Goal: Task Accomplishment & Management: Complete application form

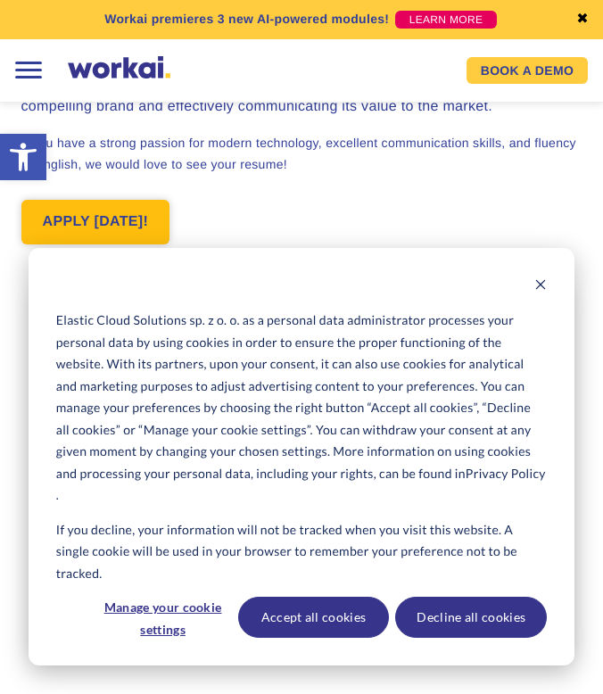
click at [108, 219] on link "APPLY [DATE]!" at bounding box center [95, 222] width 149 height 45
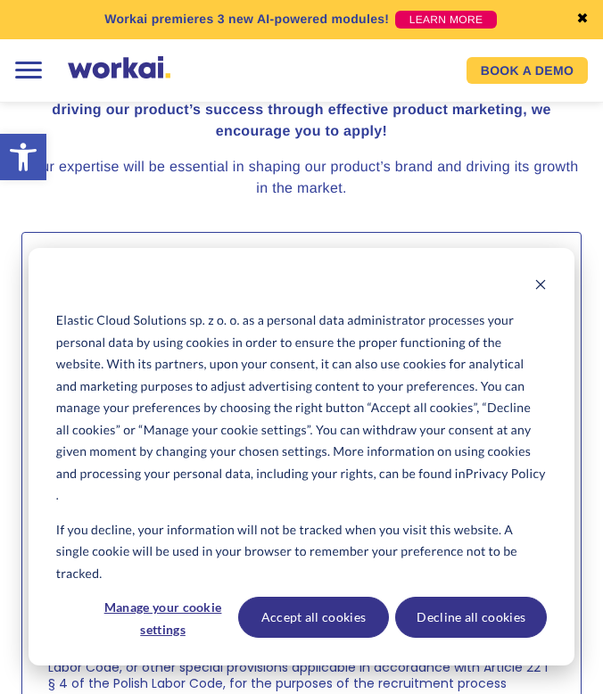
scroll to position [2893, 0]
click at [539, 281] on icon "Dismiss cookie banner" at bounding box center [540, 284] width 12 height 12
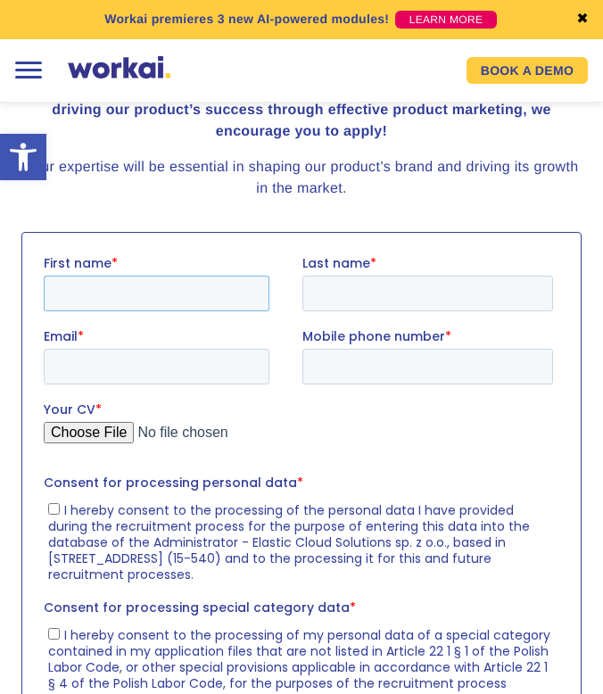
click at [137, 286] on input "First name *" at bounding box center [156, 294] width 226 height 36
type input "[PERSON_NAME]"
click at [328, 294] on input "Last name *" at bounding box center [428, 294] width 252 height 36
type input "Kobzarenko"
click at [325, 369] on input "Mobile phone number *" at bounding box center [428, 367] width 252 height 36
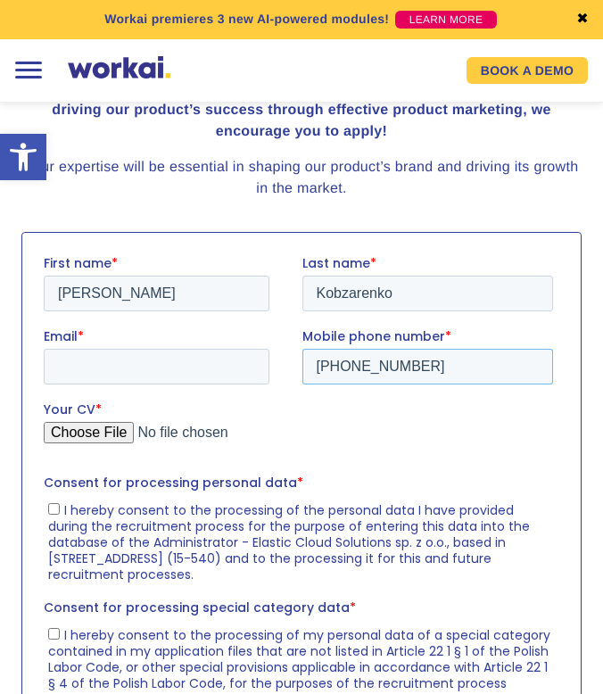
type input "[PHONE_NUMBER]"
click at [198, 370] on input "Email *" at bounding box center [156, 367] width 226 height 36
type input "[PERSON_NAME][EMAIL_ADDRESS][DOMAIN_NAME]"
click at [101, 429] on input "Your CV *" at bounding box center [297, 440] width 509 height 36
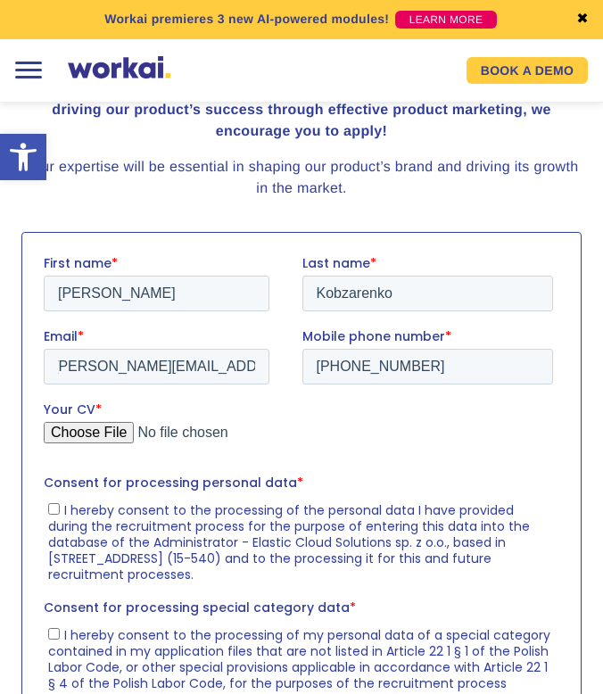
scroll to position [0, 0]
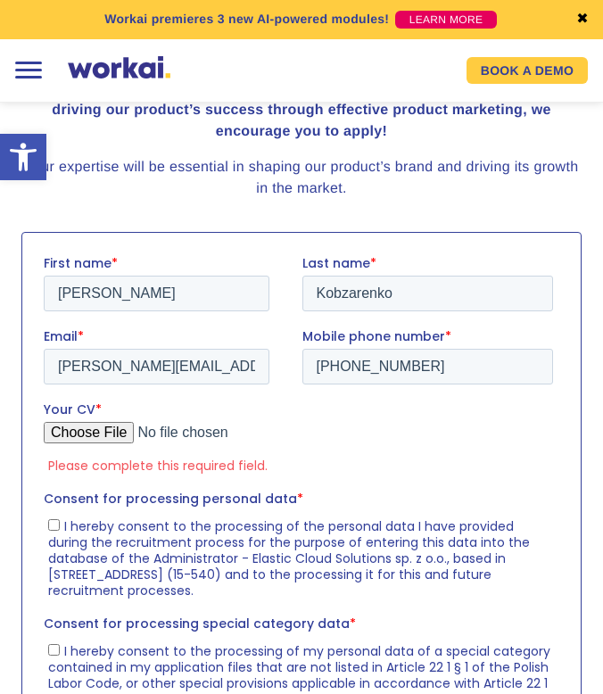
type input "C:\fakepath\CV [PERSON_NAME] 092025_compressed.pdf"
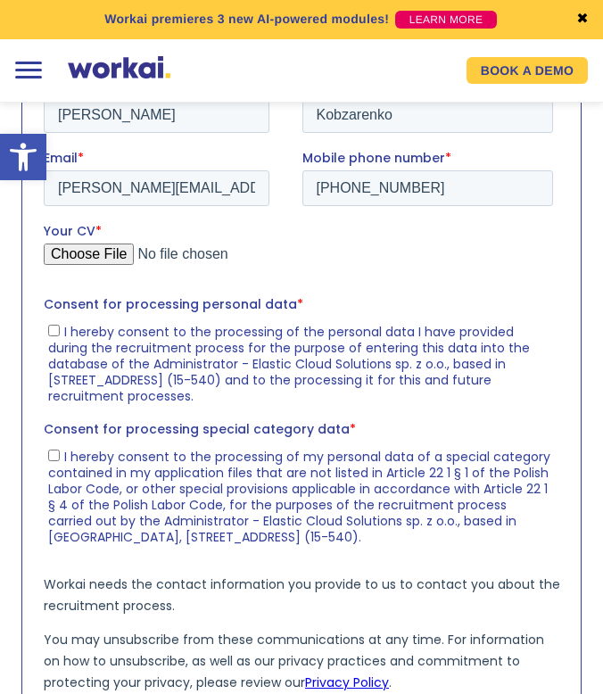
scroll to position [3146, 0]
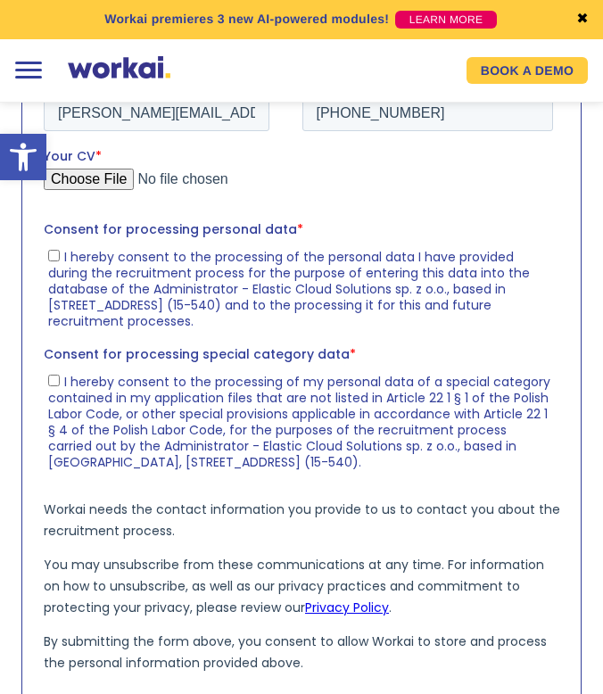
click at [53, 257] on input "I hereby consent to the processing of the personal data I have provided during …" at bounding box center [53, 256] width 12 height 12
checkbox input "true"
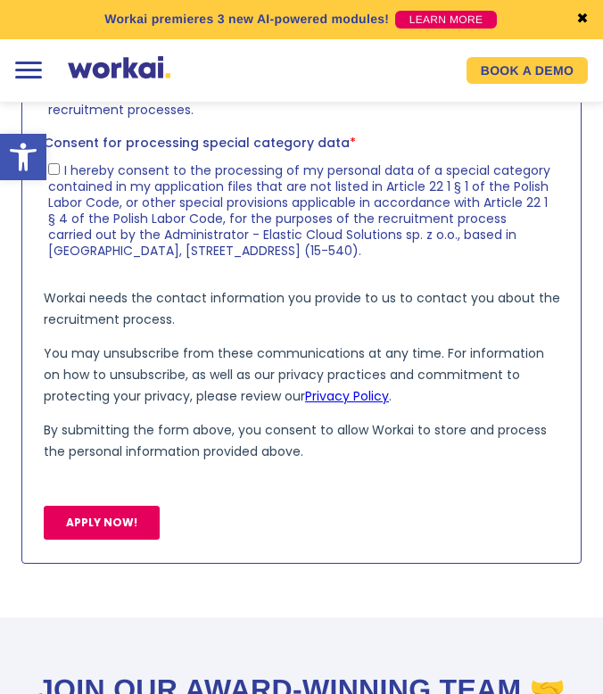
scroll to position [3441, 0]
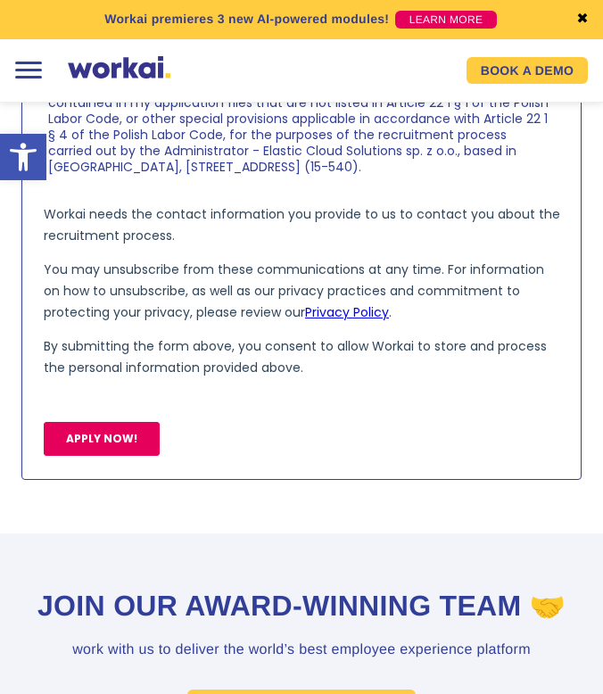
click at [105, 442] on input "APPLY NOW!" at bounding box center [101, 440] width 116 height 34
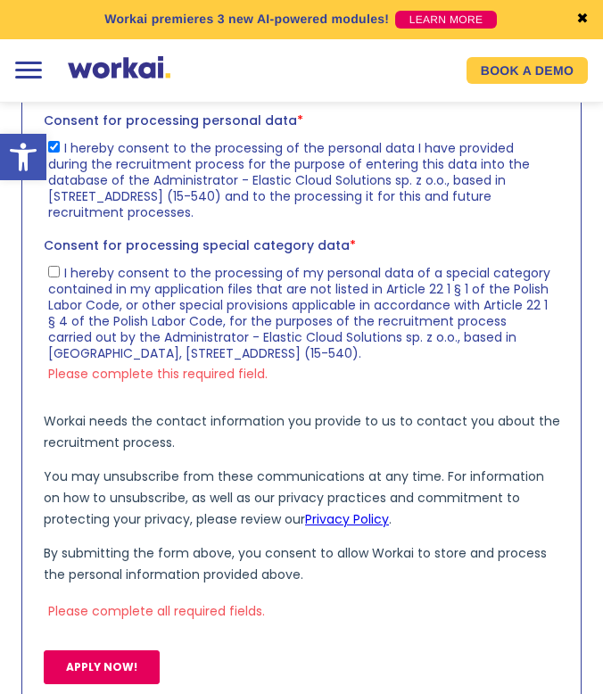
scroll to position [3238, 0]
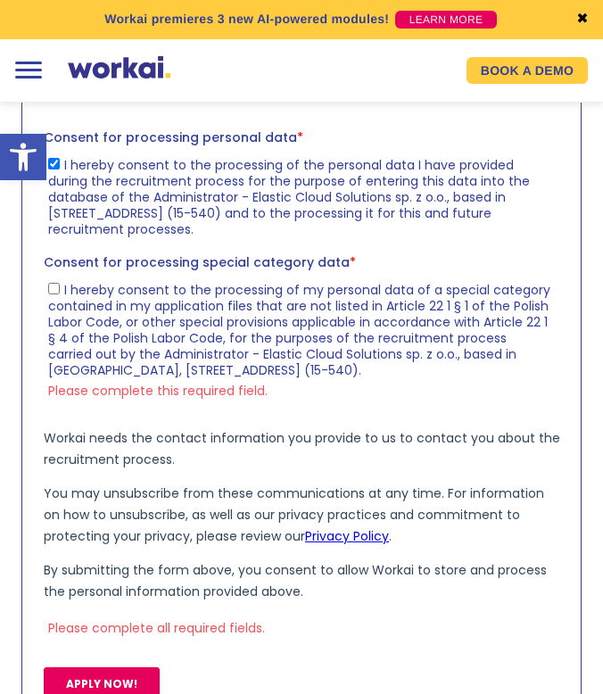
click at [50, 287] on input "I hereby consent to the processing of my personal data of a special category co…" at bounding box center [53, 290] width 12 height 12
checkbox input "true"
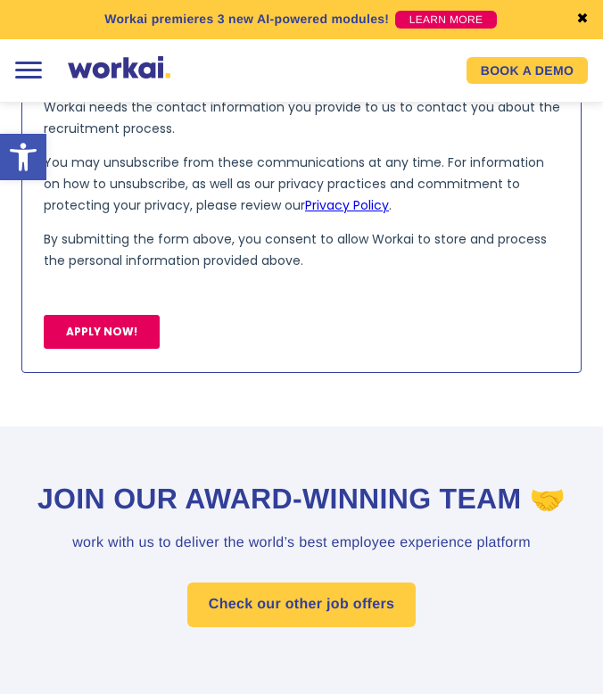
scroll to position [3604, 0]
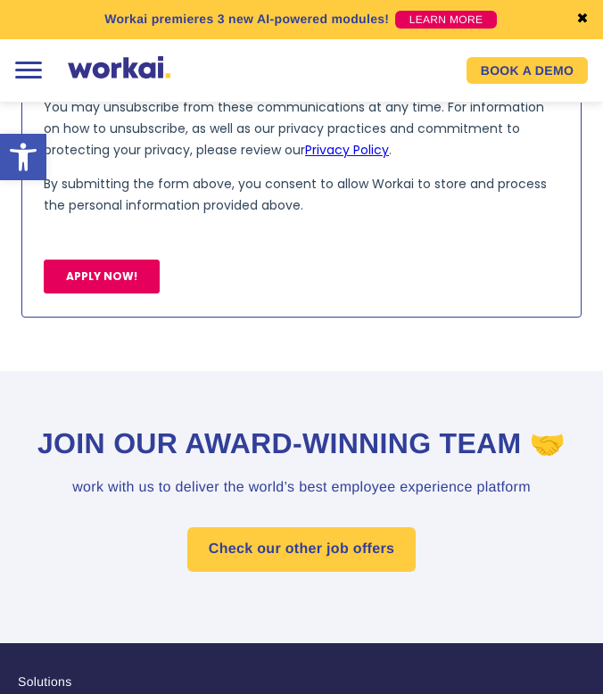
click at [96, 277] on input "APPLY NOW!" at bounding box center [101, 278] width 116 height 34
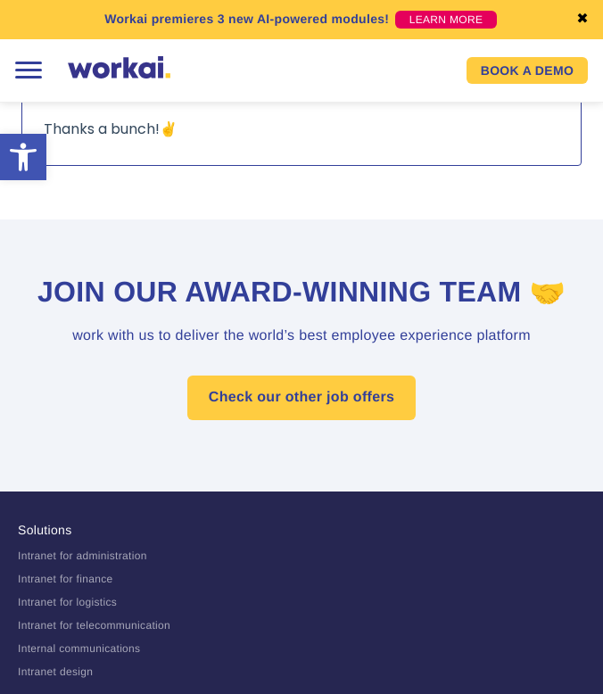
scroll to position [3176, 0]
